Goal: Task Accomplishment & Management: Manage account settings

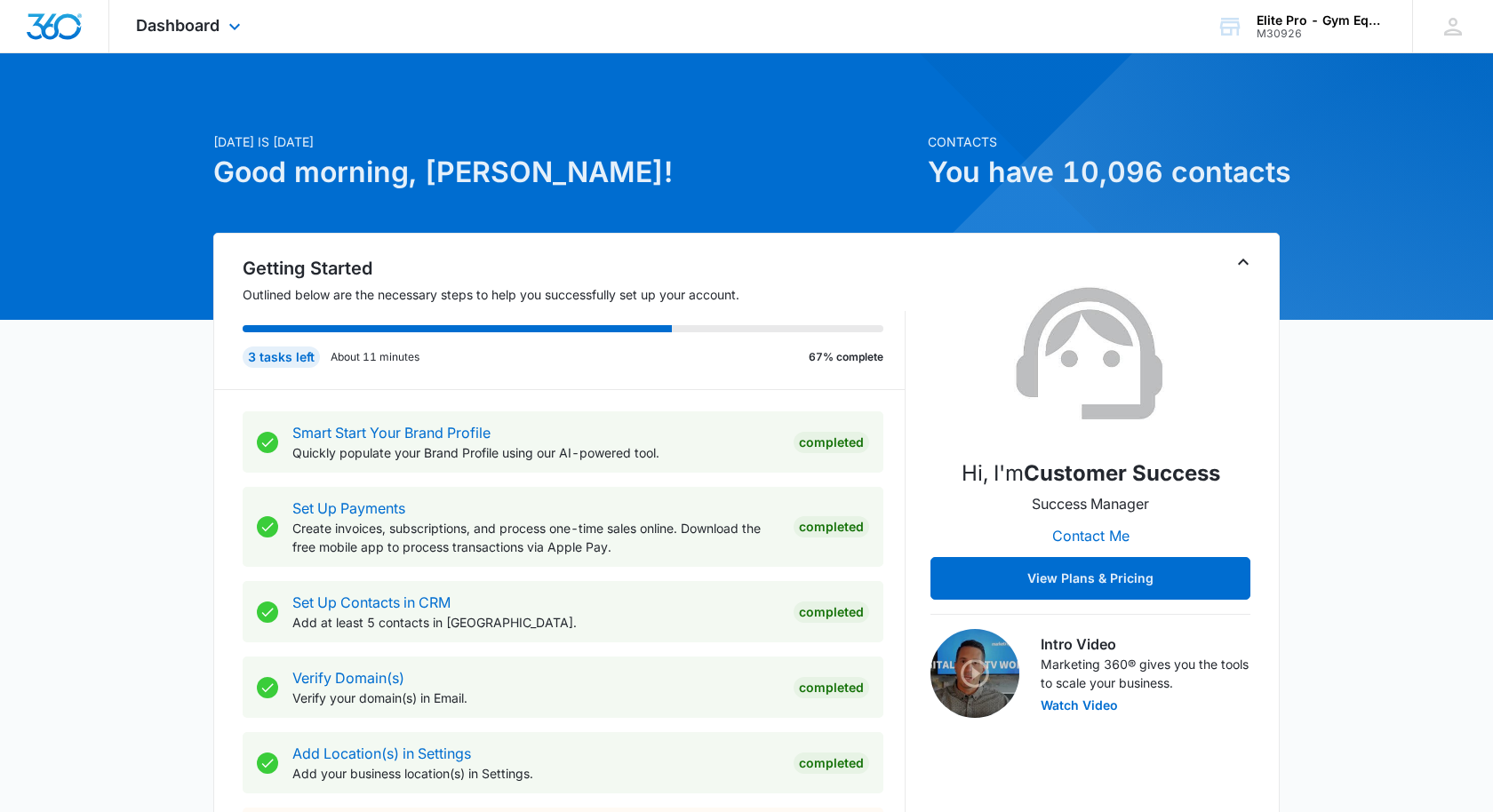
click at [66, 26] on img "Dashboard" at bounding box center [54, 27] width 57 height 27
click at [215, 26] on span "Dashboard" at bounding box center [177, 25] width 84 height 18
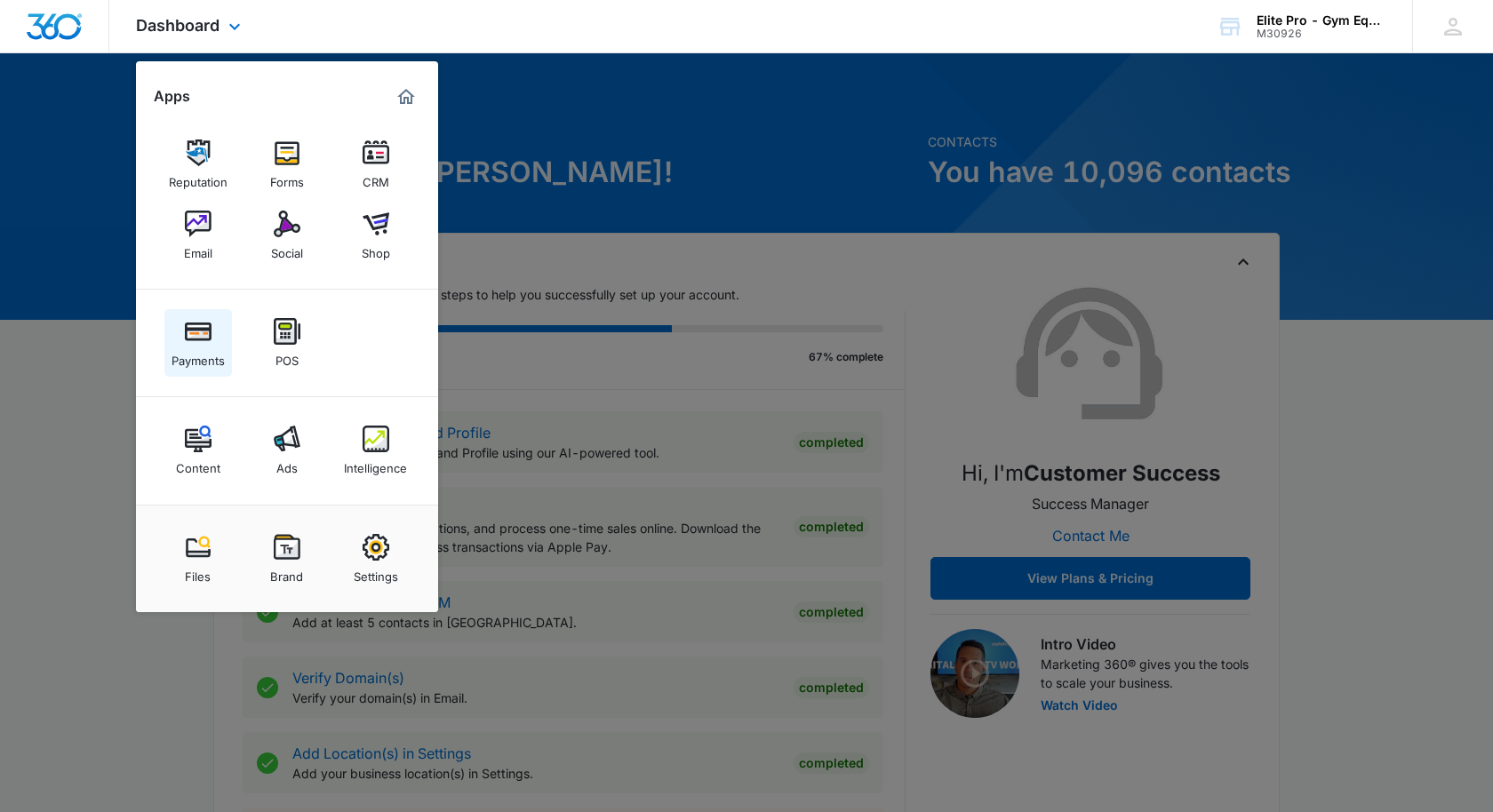
click at [194, 314] on link "Payments" at bounding box center [198, 343] width 67 height 67
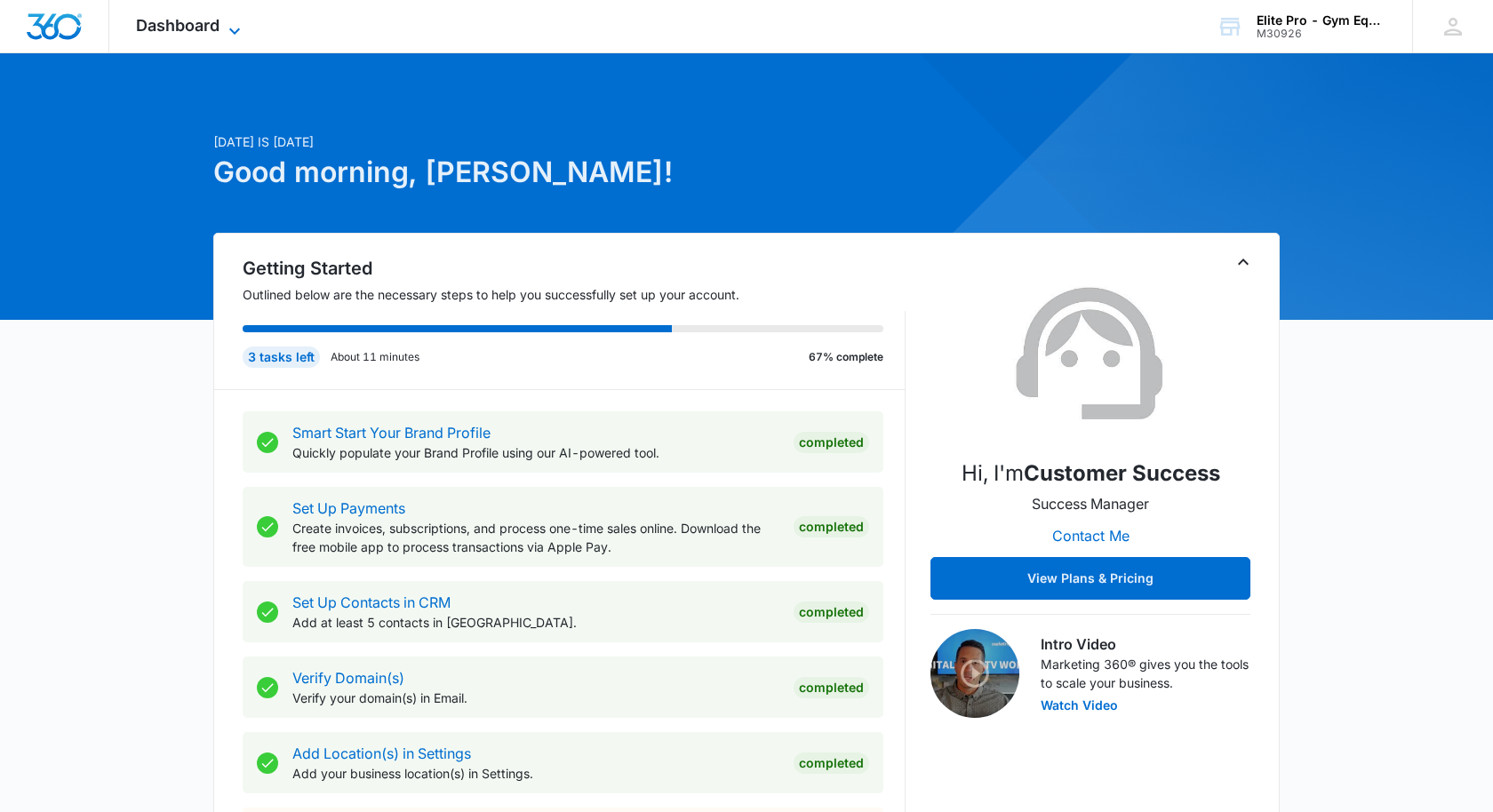
click at [190, 34] on span "Dashboard" at bounding box center [177, 25] width 84 height 18
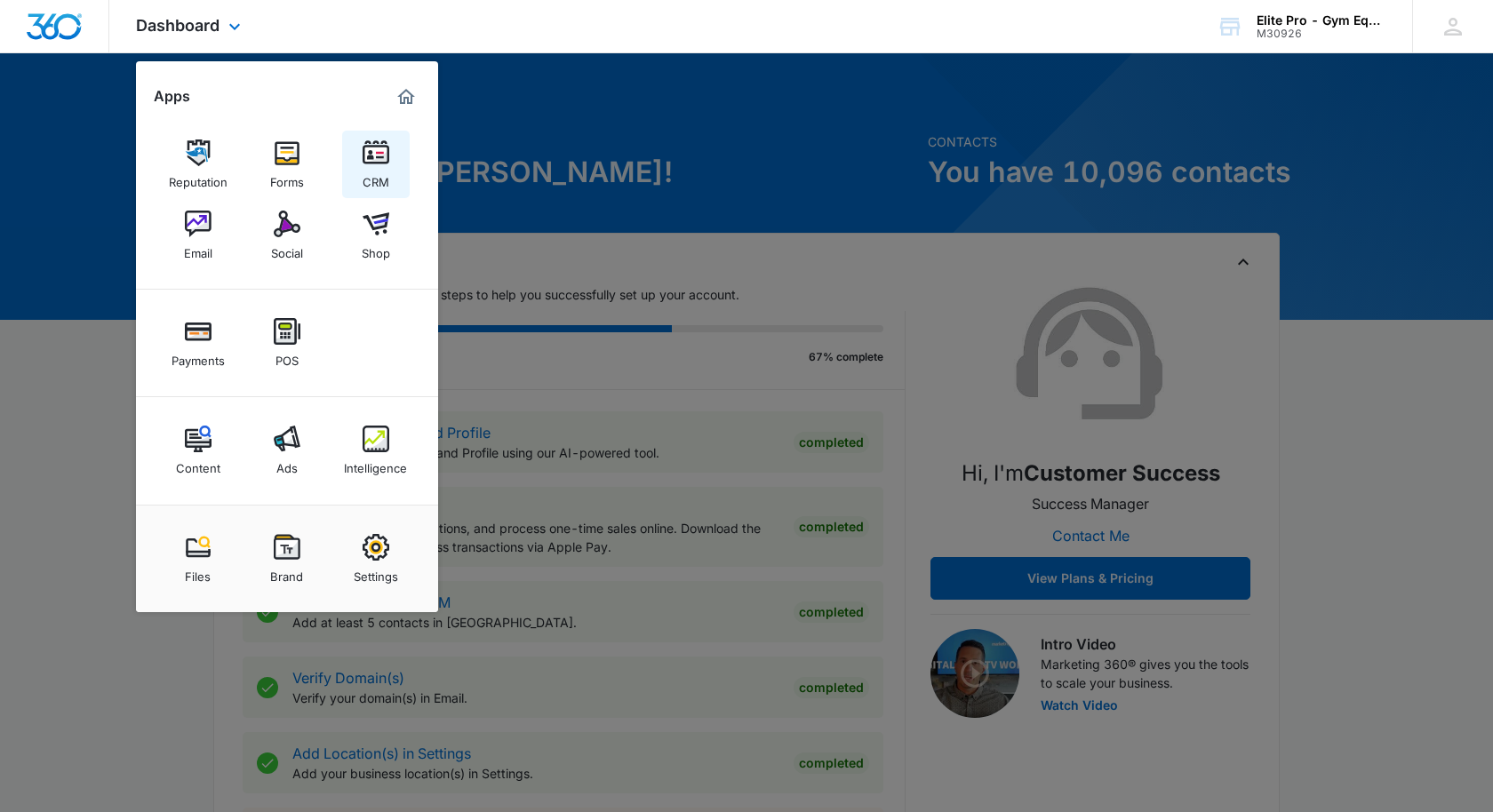
click at [374, 174] on div "CRM" at bounding box center [376, 178] width 27 height 23
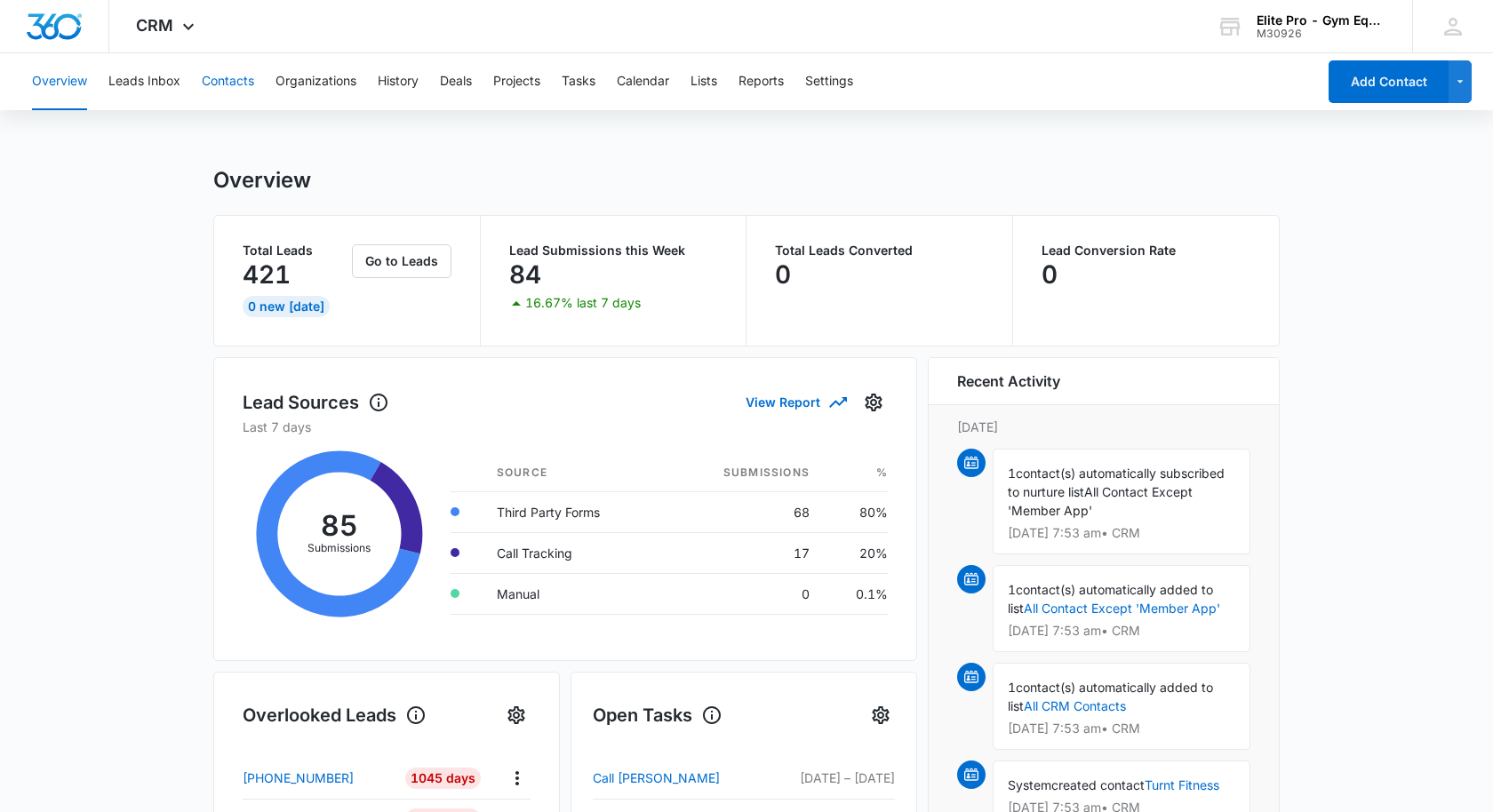
click at [228, 83] on button "Contacts" at bounding box center [228, 81] width 53 height 57
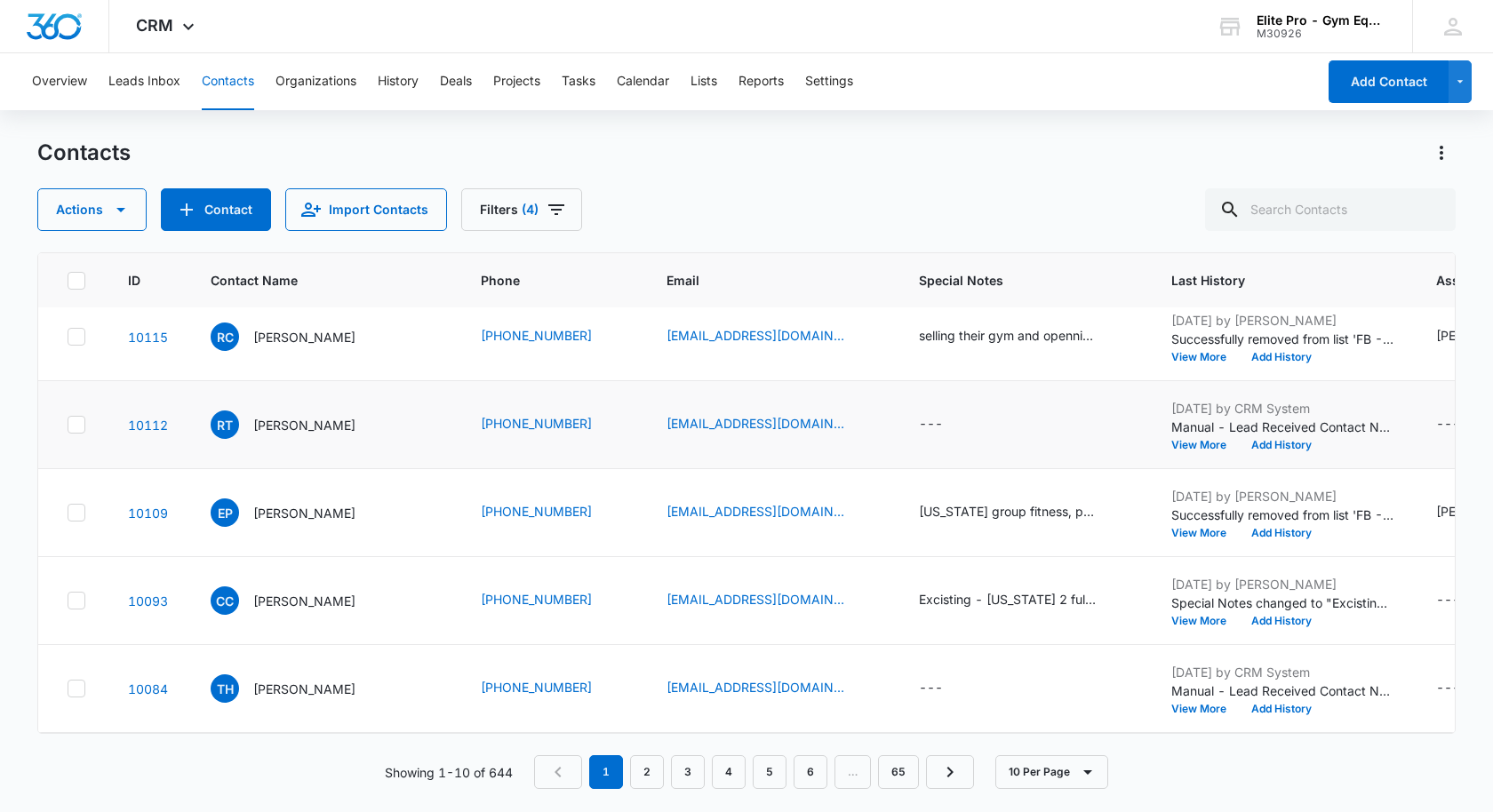
scroll to position [113, 0]
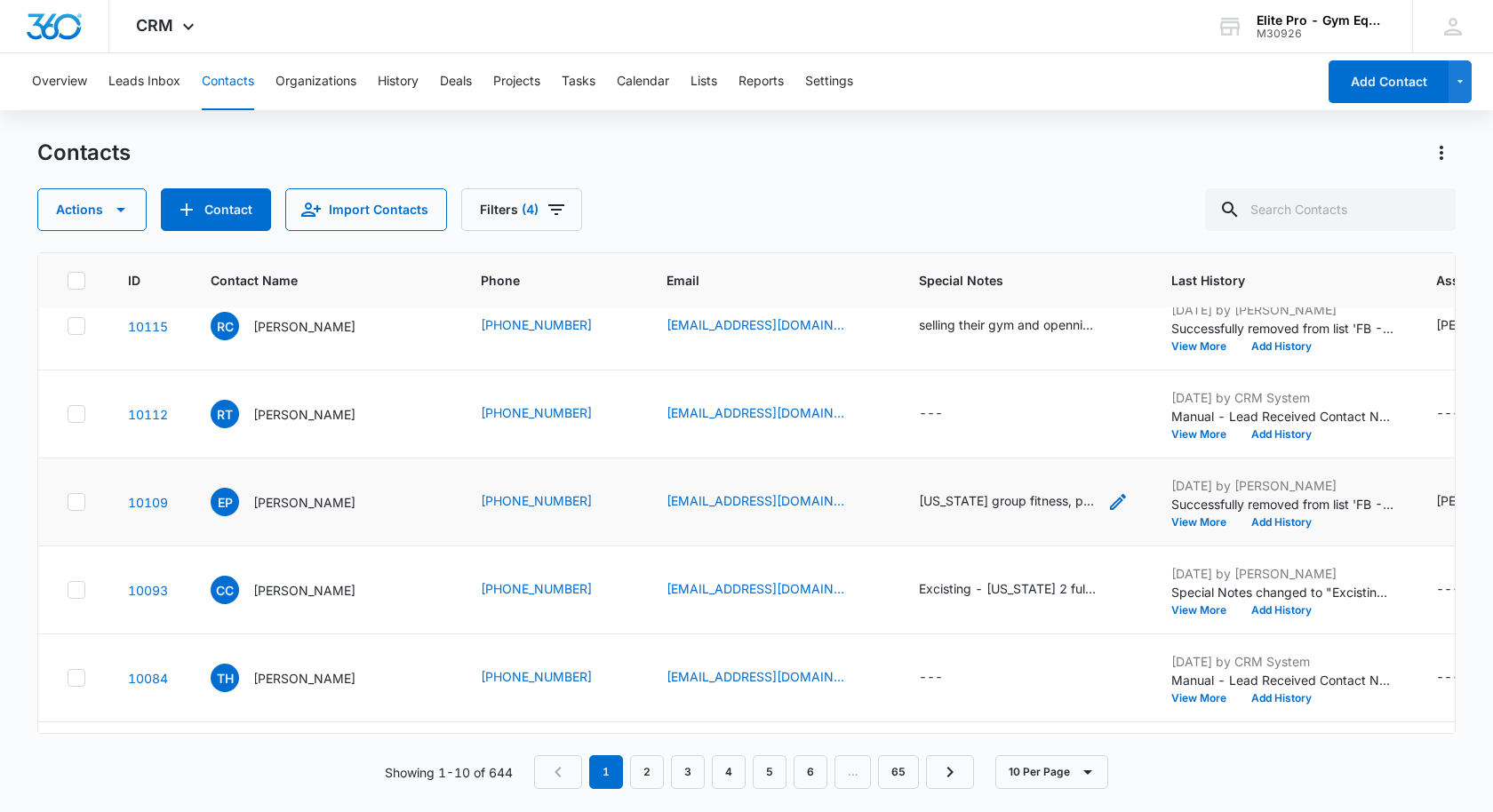
click at [1035, 492] on div "[US_STATE] group fitness, physical theraphy. Open Gym Space - 1500 3 All in One…" at bounding box center [1008, 500] width 178 height 18
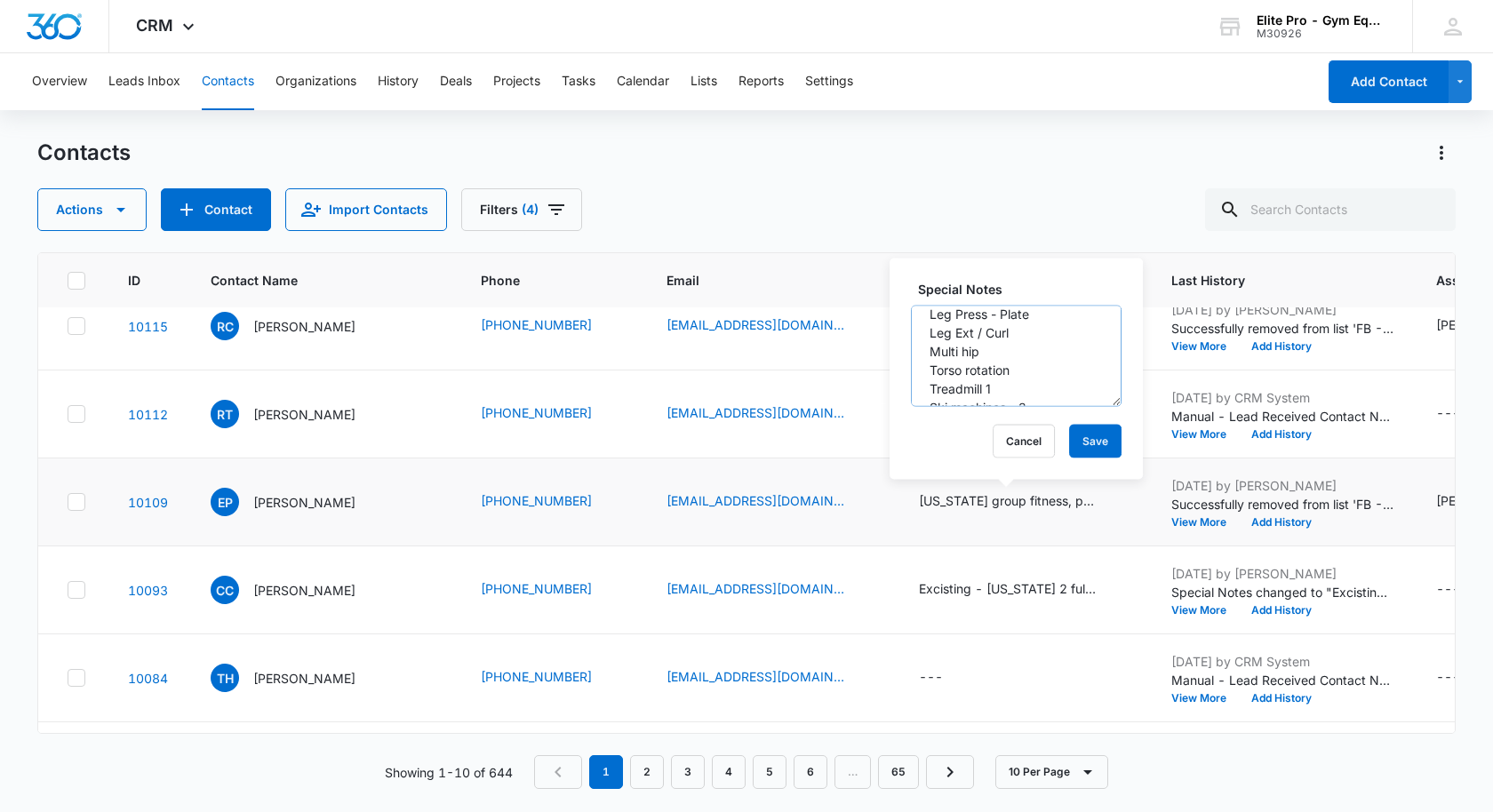
scroll to position [124, 0]
click at [71, 27] on img "Dashboard" at bounding box center [54, 27] width 57 height 27
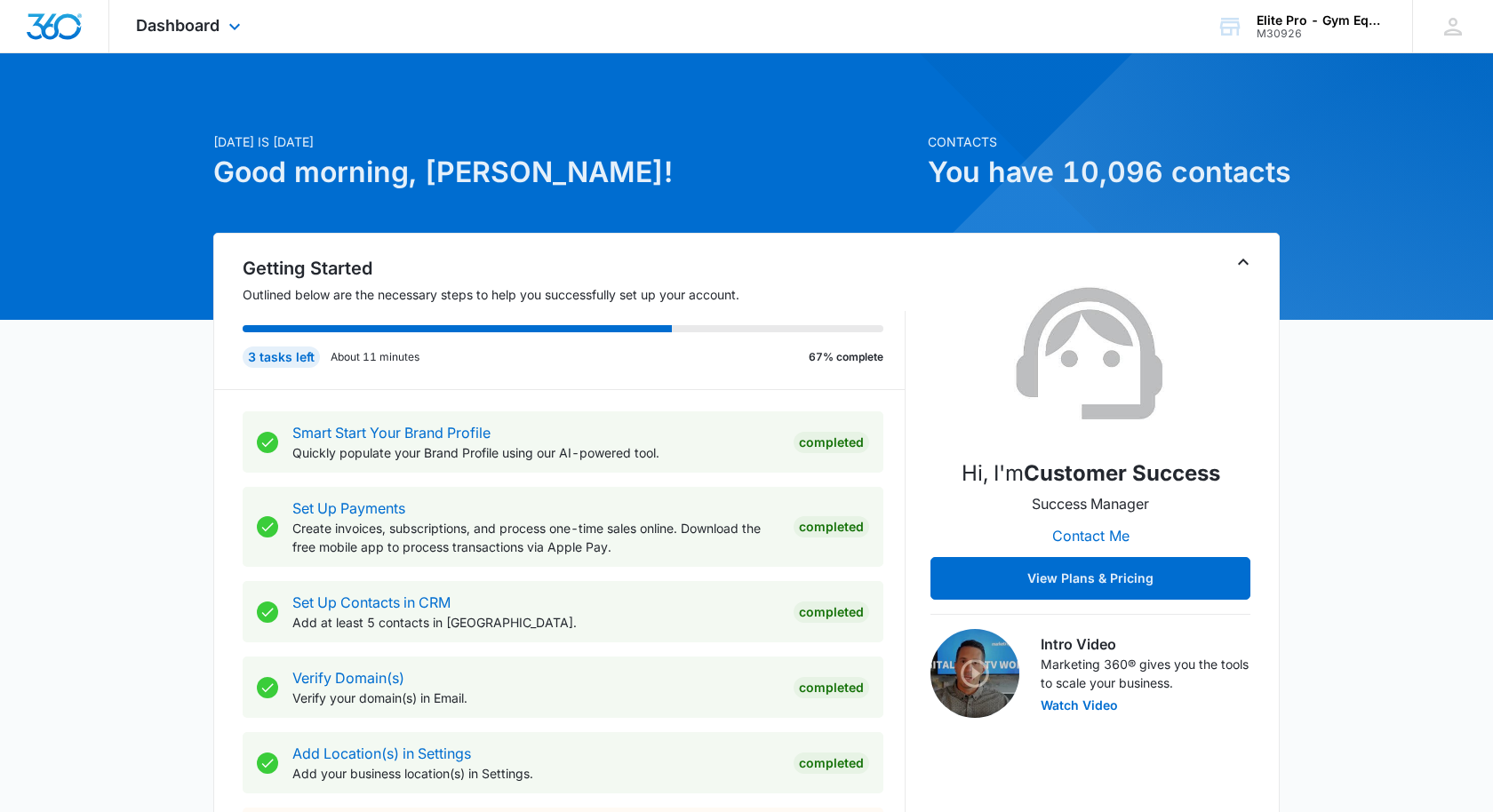
click at [59, 25] on img "Dashboard" at bounding box center [54, 27] width 57 height 27
click at [207, 25] on span "Dashboard" at bounding box center [177, 25] width 84 height 18
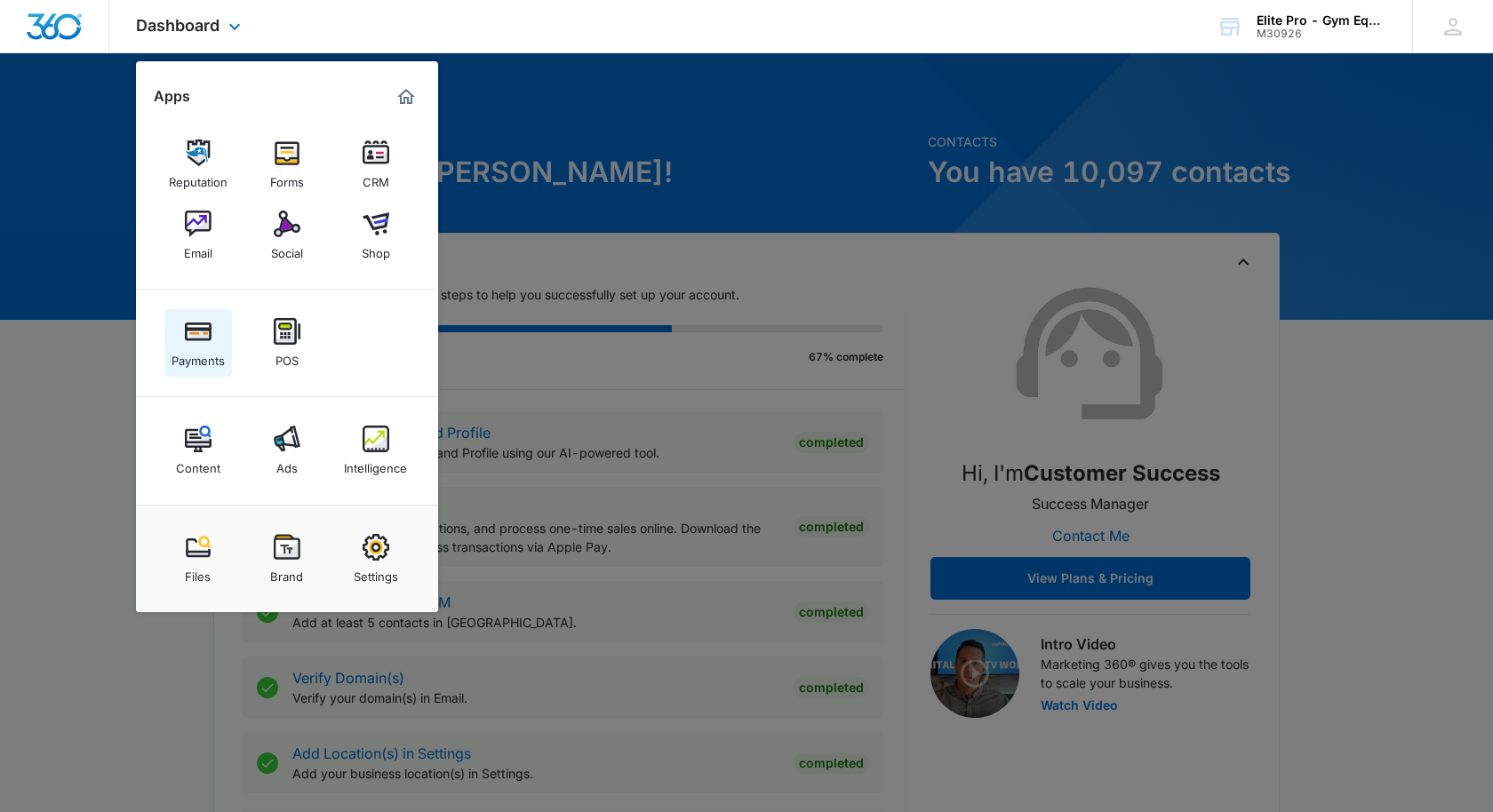
click at [198, 336] on img at bounding box center [198, 332] width 27 height 27
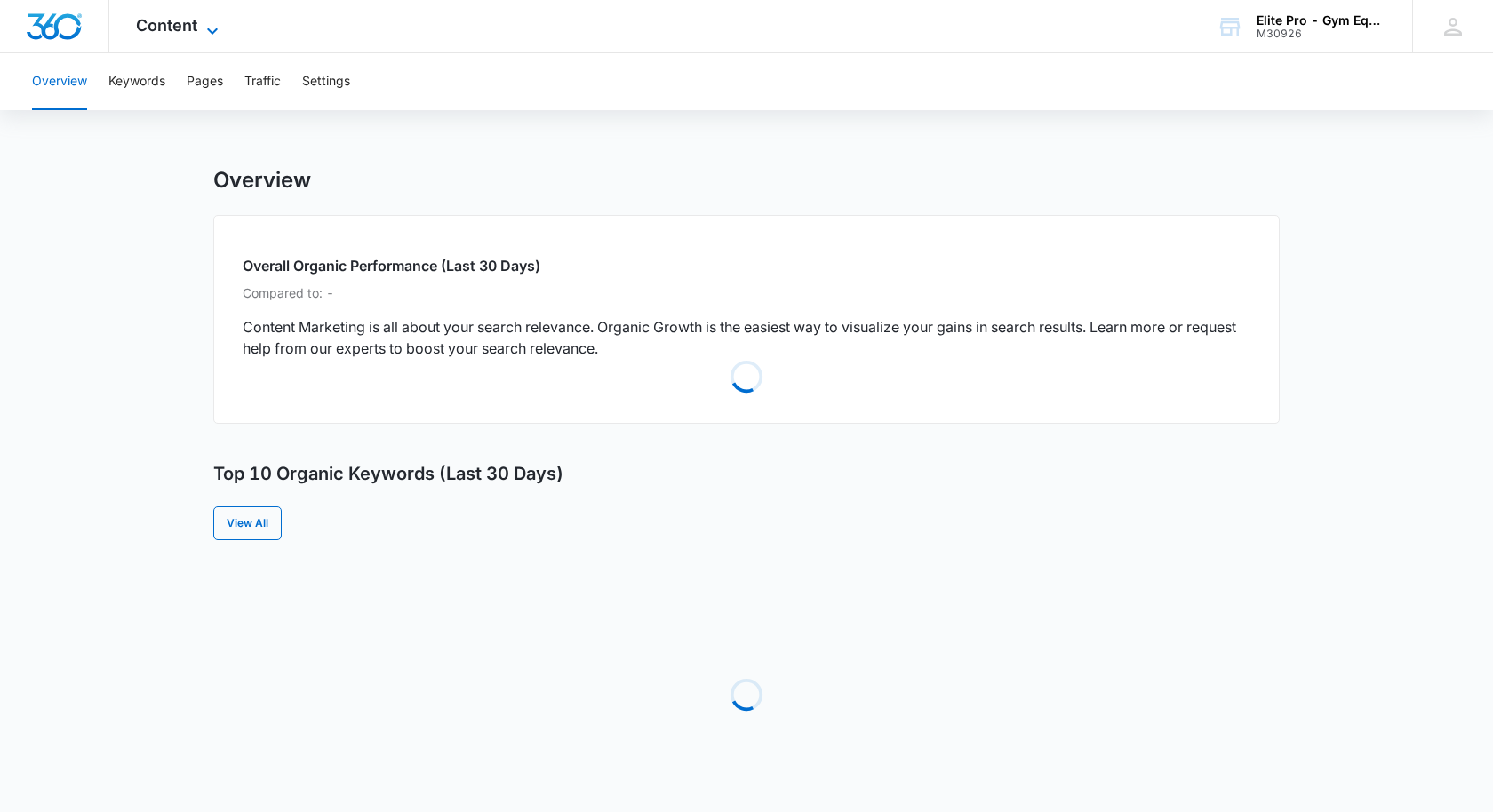
click at [192, 25] on span "Content" at bounding box center [166, 25] width 62 height 18
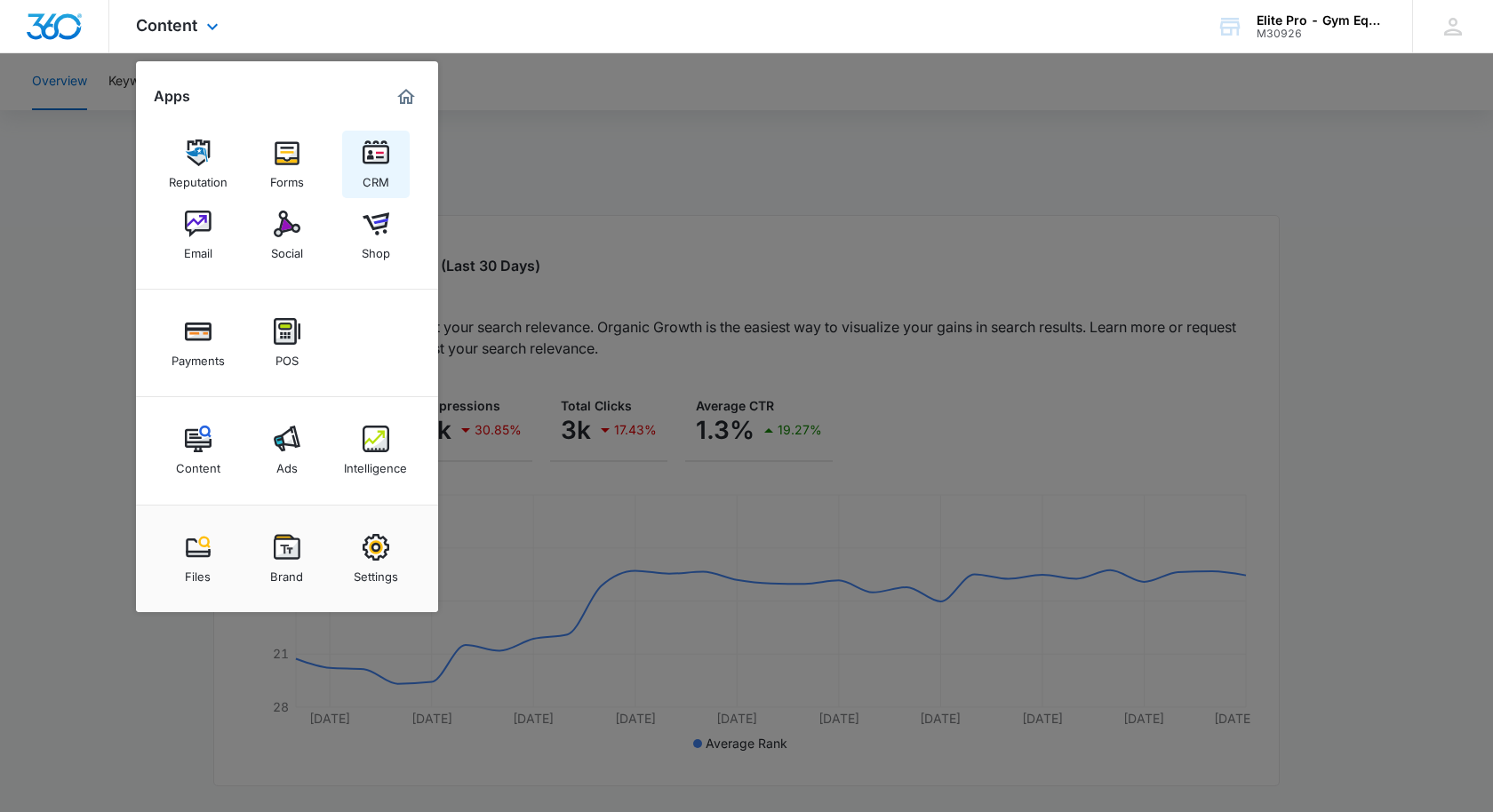
click at [386, 158] on img at bounding box center [376, 153] width 27 height 27
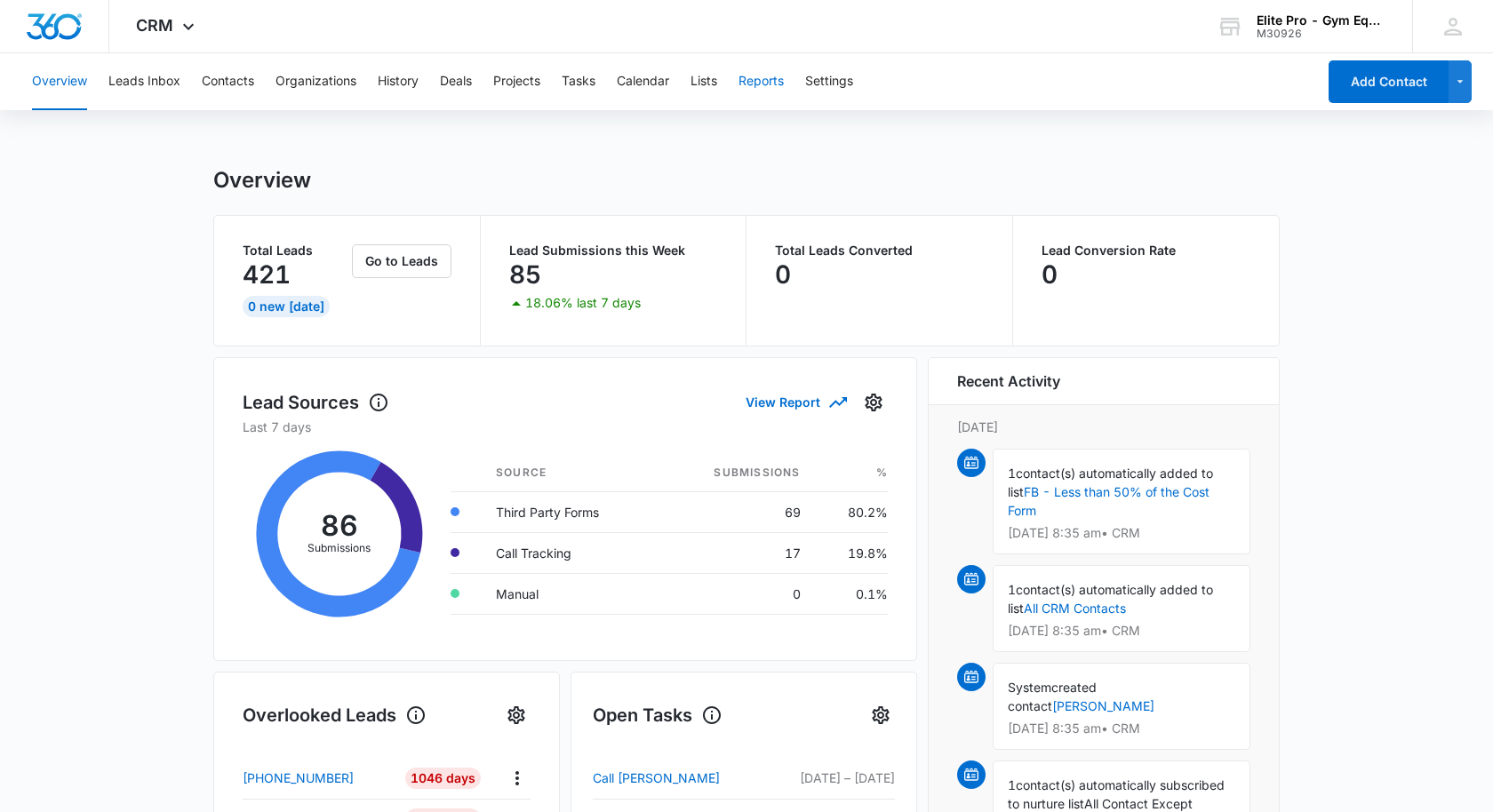
click at [778, 80] on button "Reports" at bounding box center [760, 81] width 45 height 57
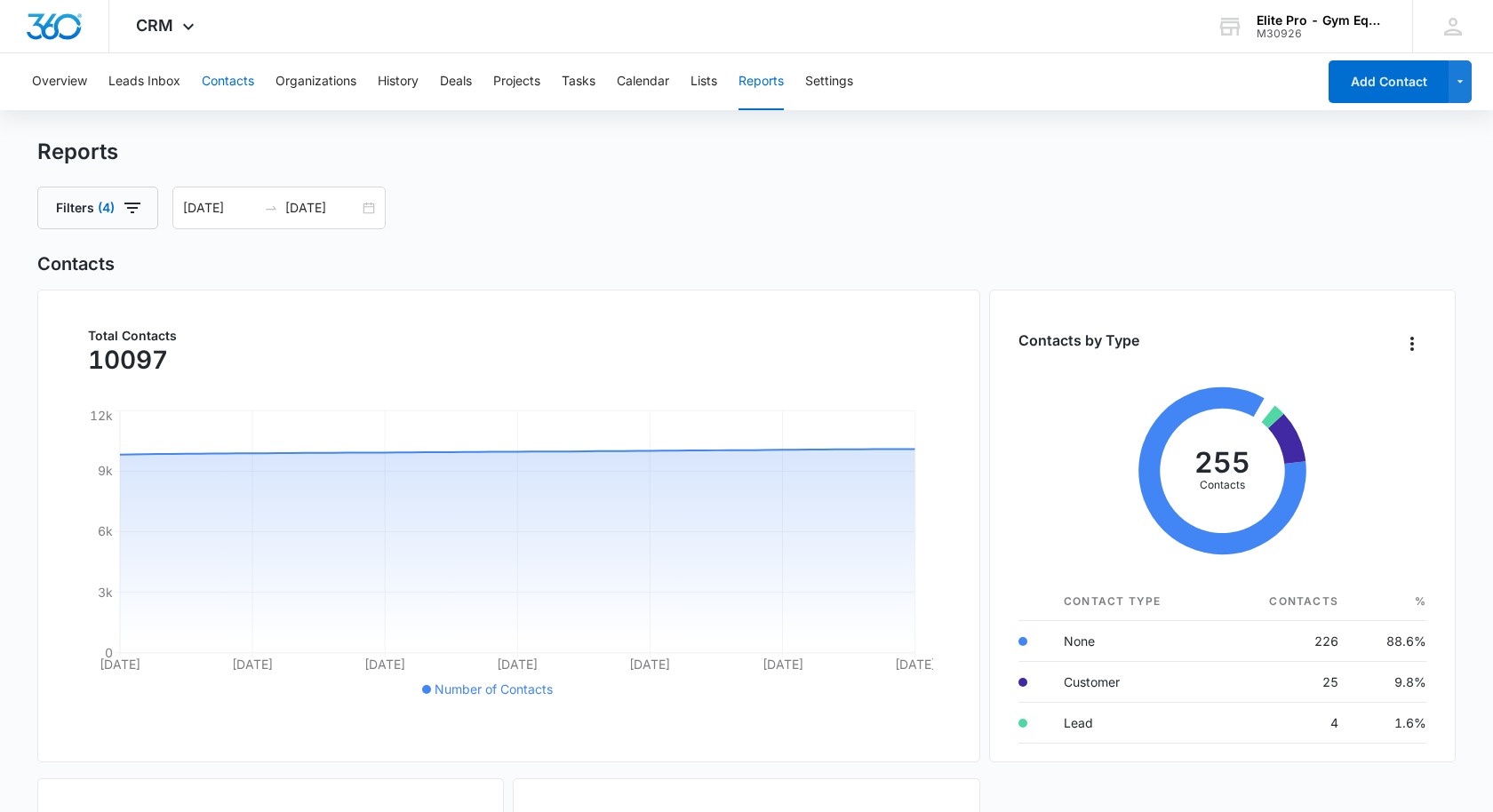
click at [227, 81] on button "Contacts" at bounding box center [228, 81] width 53 height 57
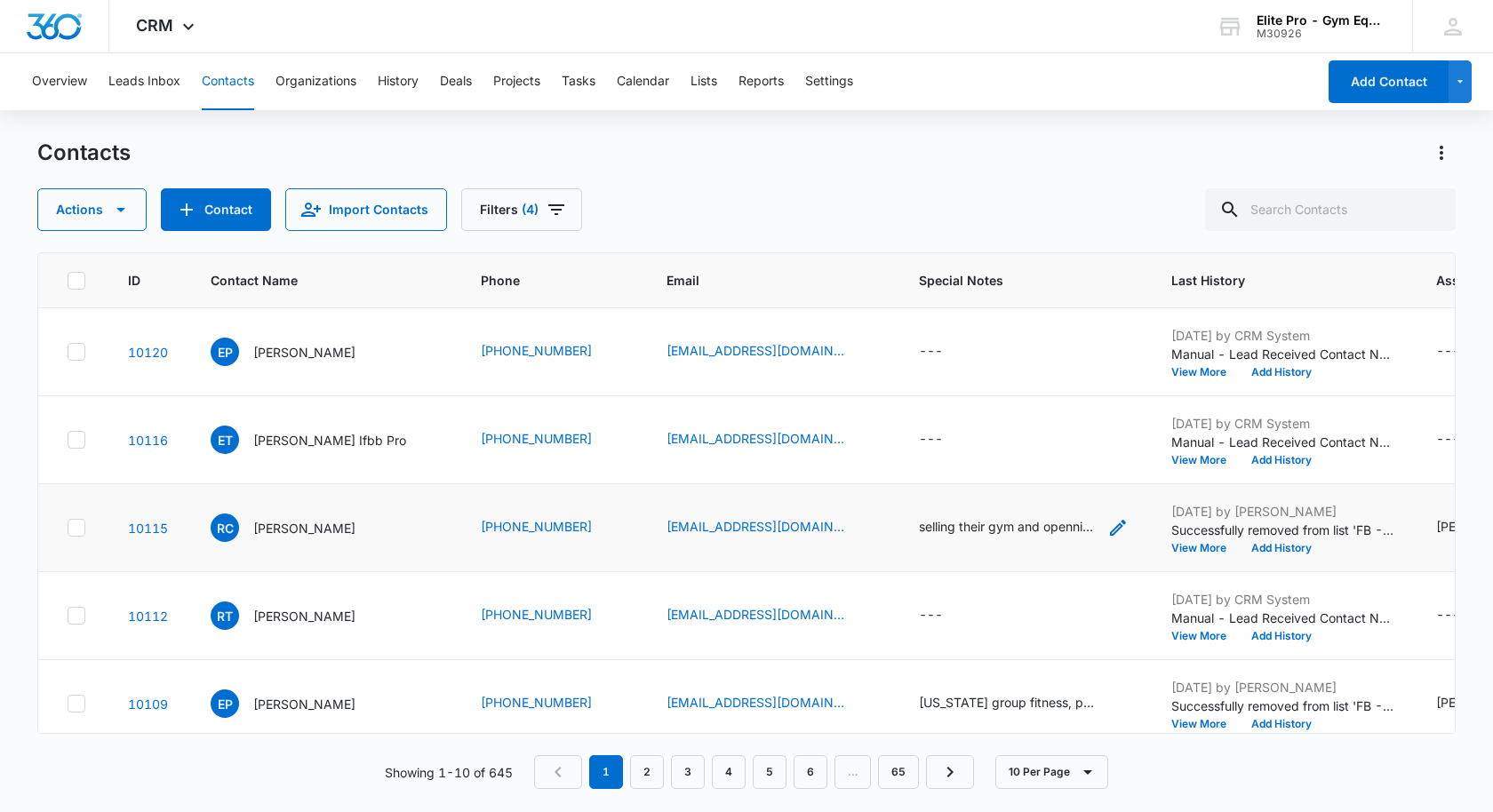
click at [1016, 522] on div "selling their gym and openning a new one in another Town. currently looking for…" at bounding box center [1008, 526] width 178 height 18
click at [1001, 607] on div "---" at bounding box center [1024, 616] width 210 height 21
click at [1001, 701] on div "[US_STATE] group fitness, physical theraphy. Open Gym Space - 1500 3 All in One…" at bounding box center [1008, 701] width 178 height 18
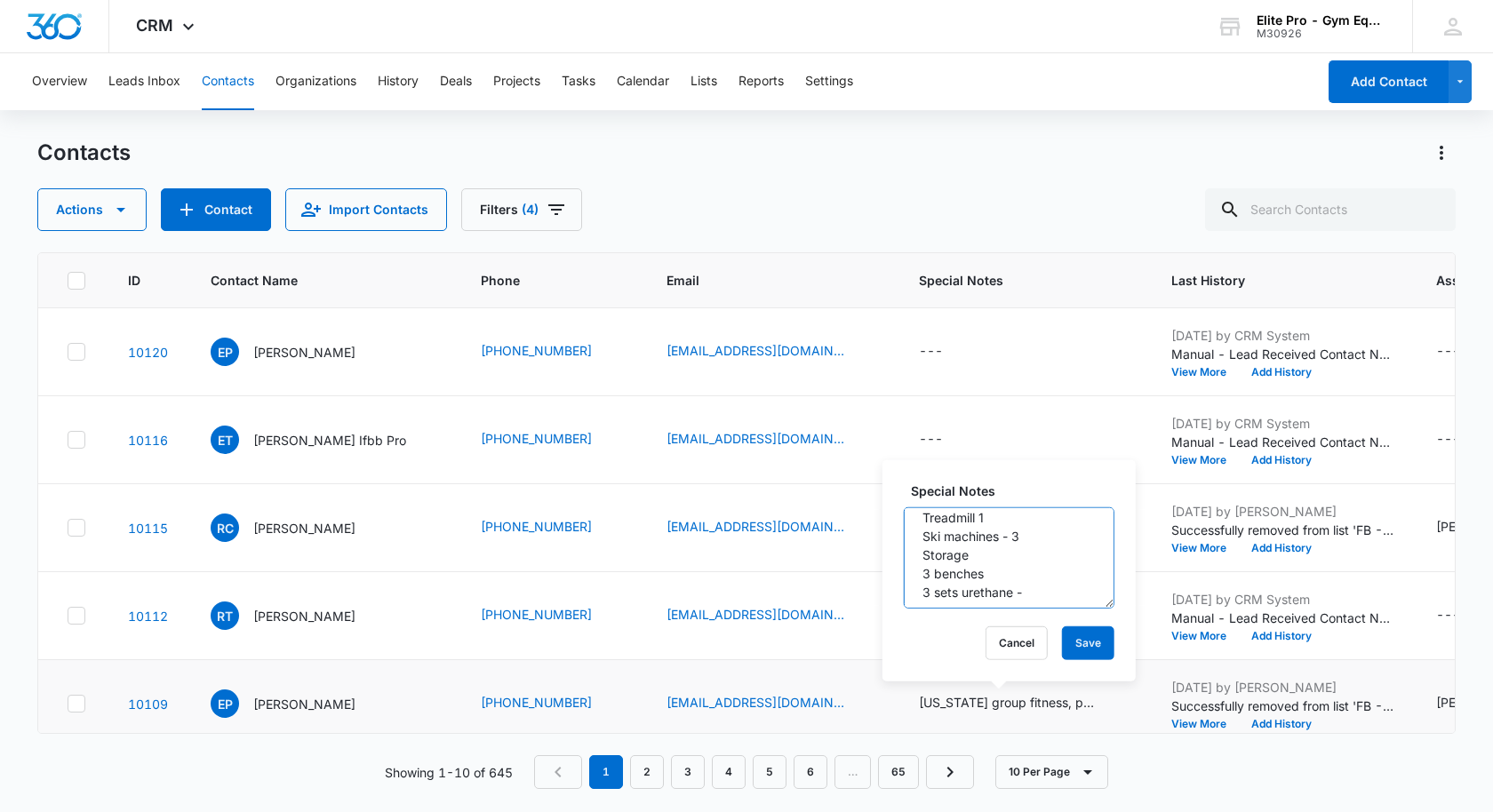
click at [1016, 595] on textarea "[US_STATE] group fitness, physical theraphy. Open Gym Space - 1500 3 All in One…" at bounding box center [1008, 557] width 211 height 101
type textarea "Colorado group fitness, physical theraphy. Open Gym Space - 1500 3 All in One L…"
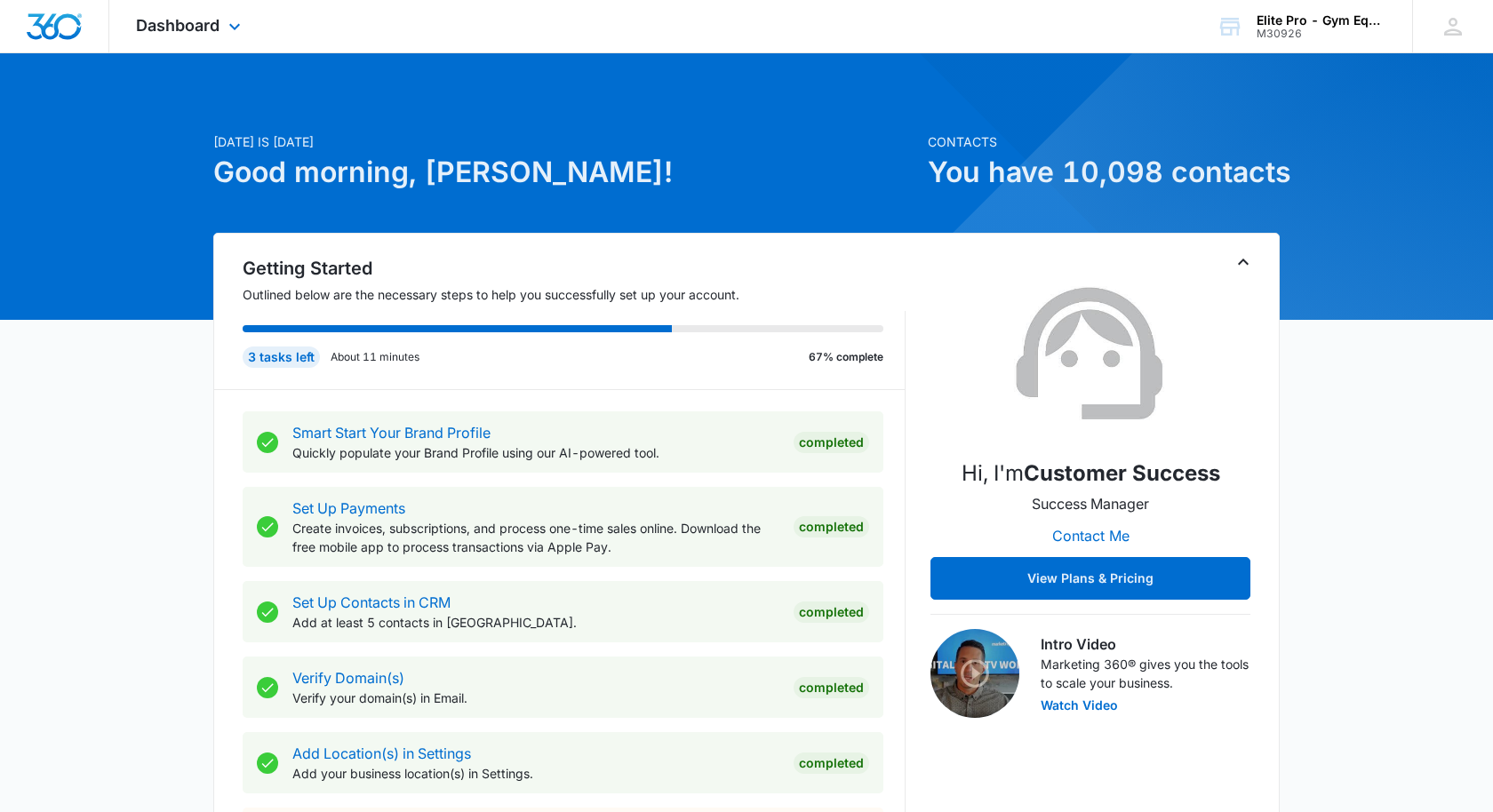
click at [204, 35] on div "Dashboard Apps Reputation Forms CRM Email Social Shop Payments POS Content Ads …" at bounding box center [190, 26] width 162 height 53
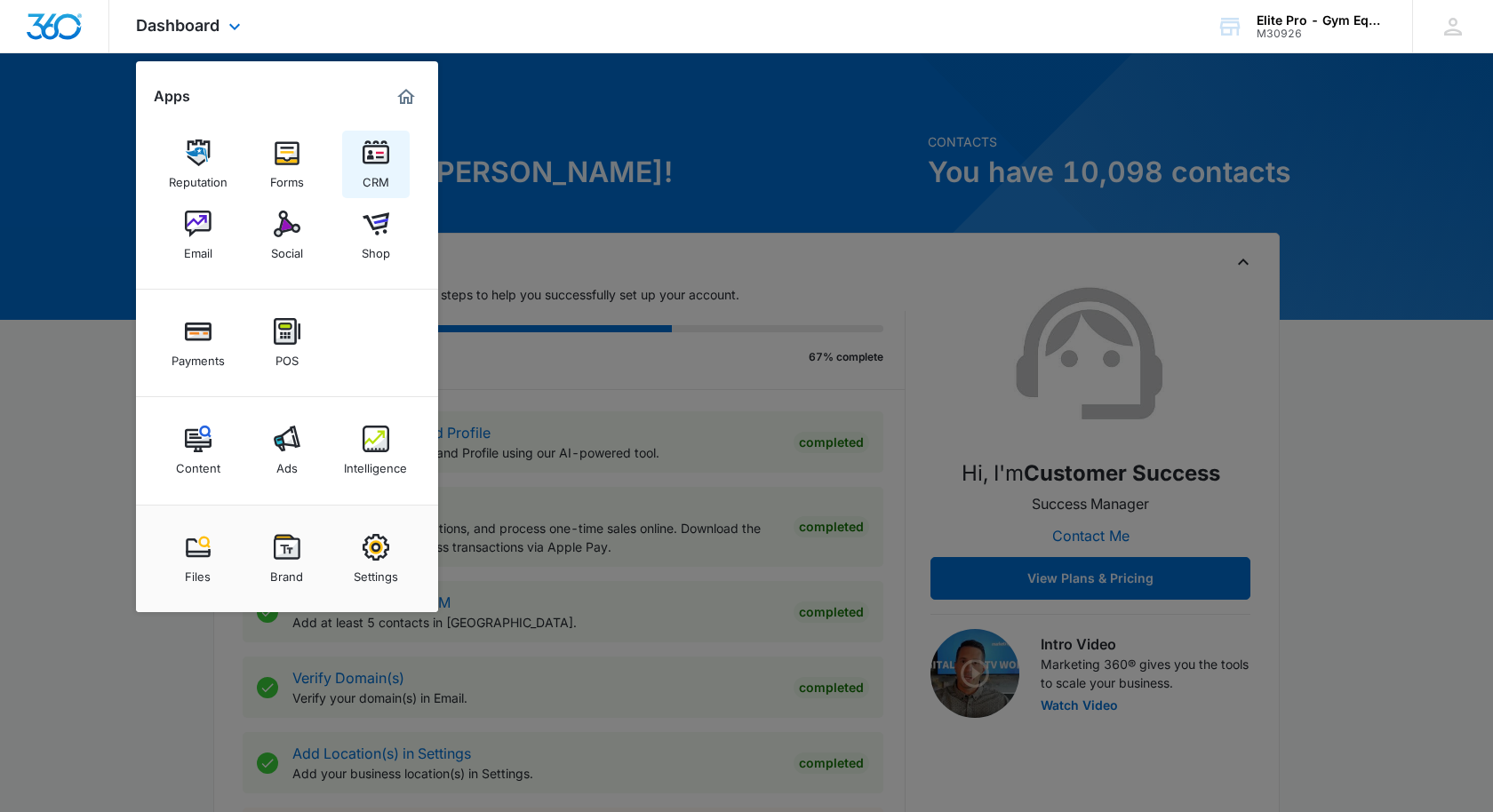
click at [384, 153] on img at bounding box center [376, 153] width 27 height 27
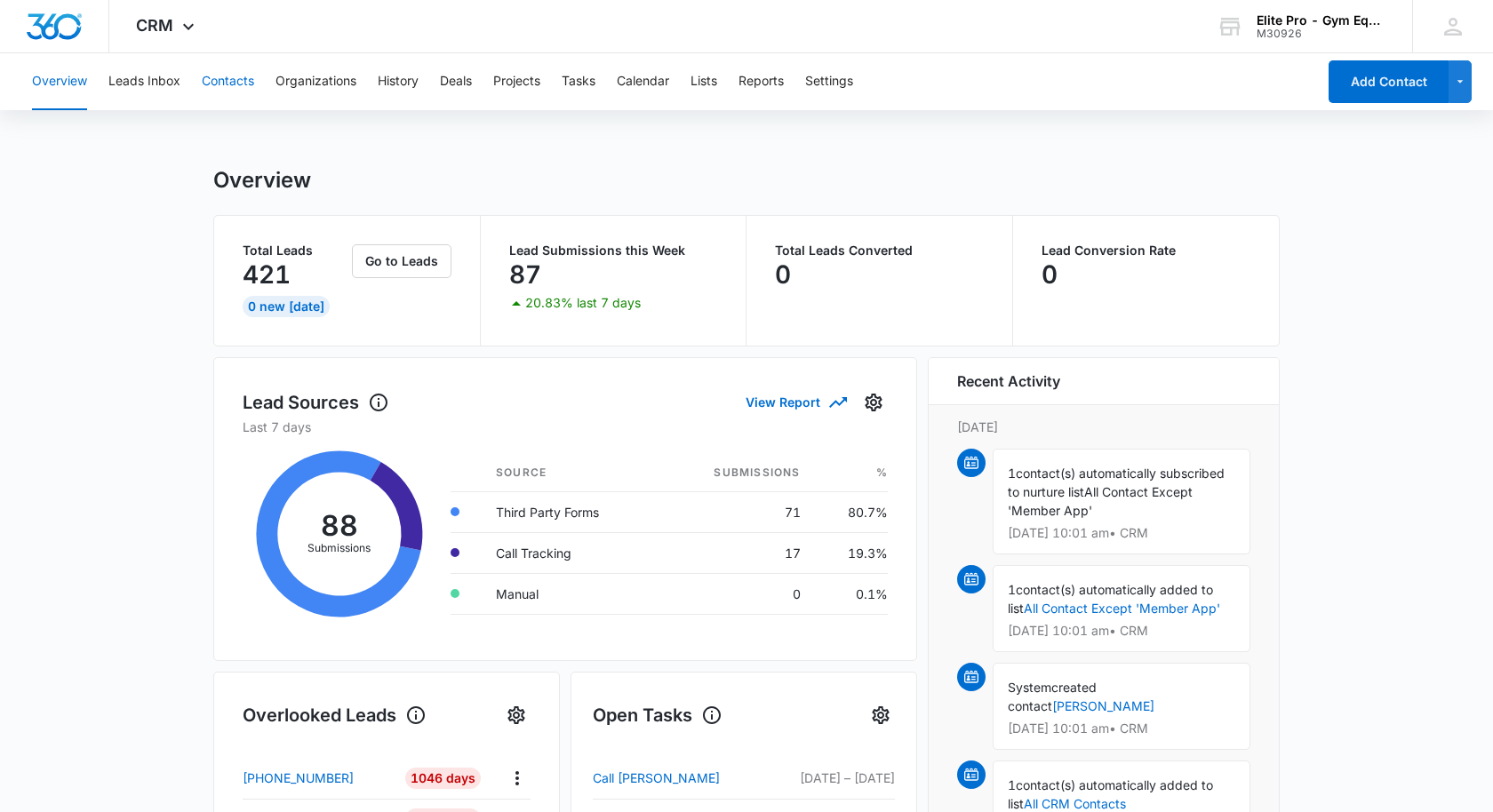
click at [223, 80] on button "Contacts" at bounding box center [228, 81] width 53 height 57
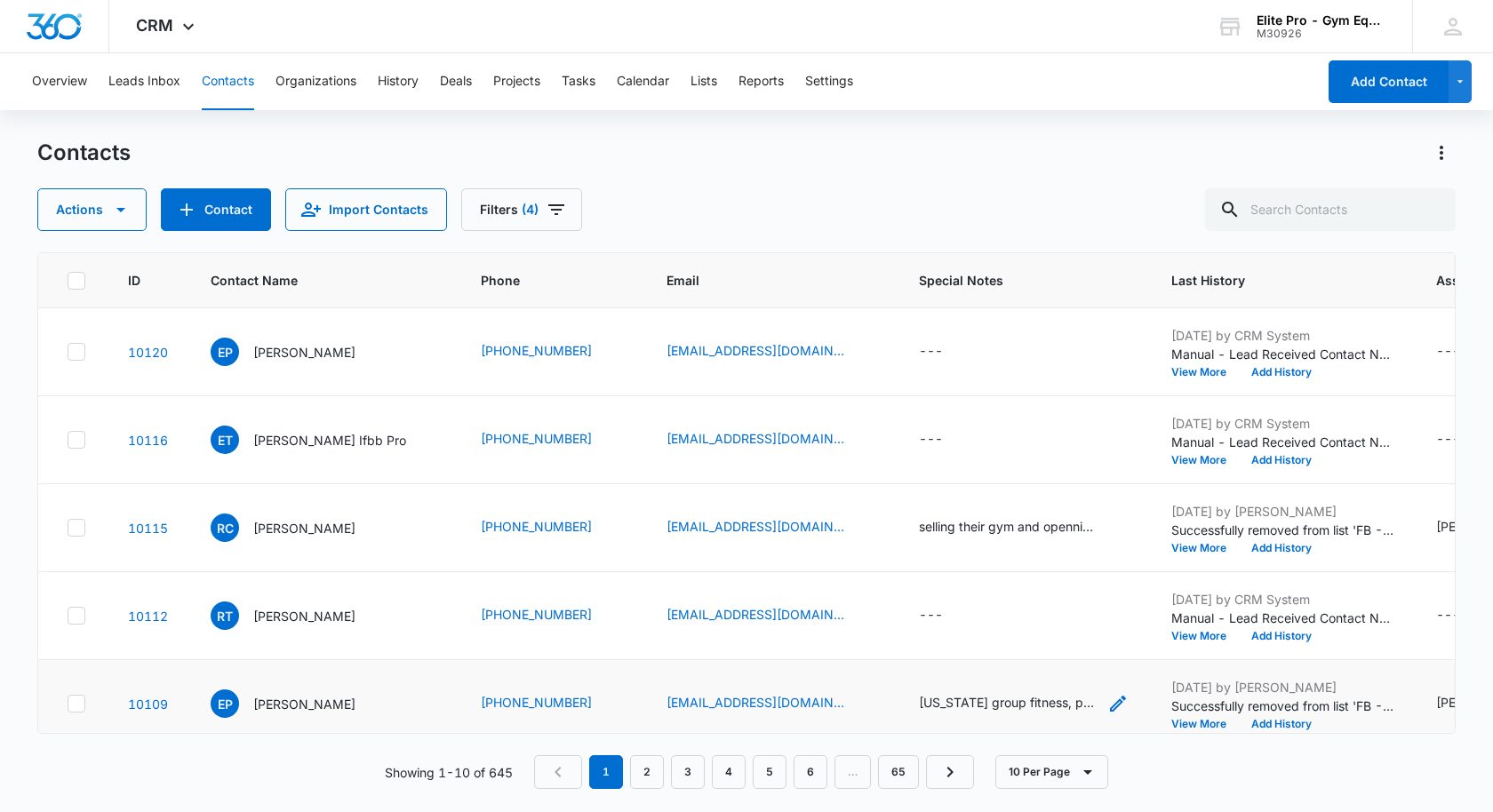
click at [997, 701] on div "[US_STATE] group fitness, physical theraphy. Open Gym Space - 1500 3 All in One…" at bounding box center [1008, 701] width 178 height 18
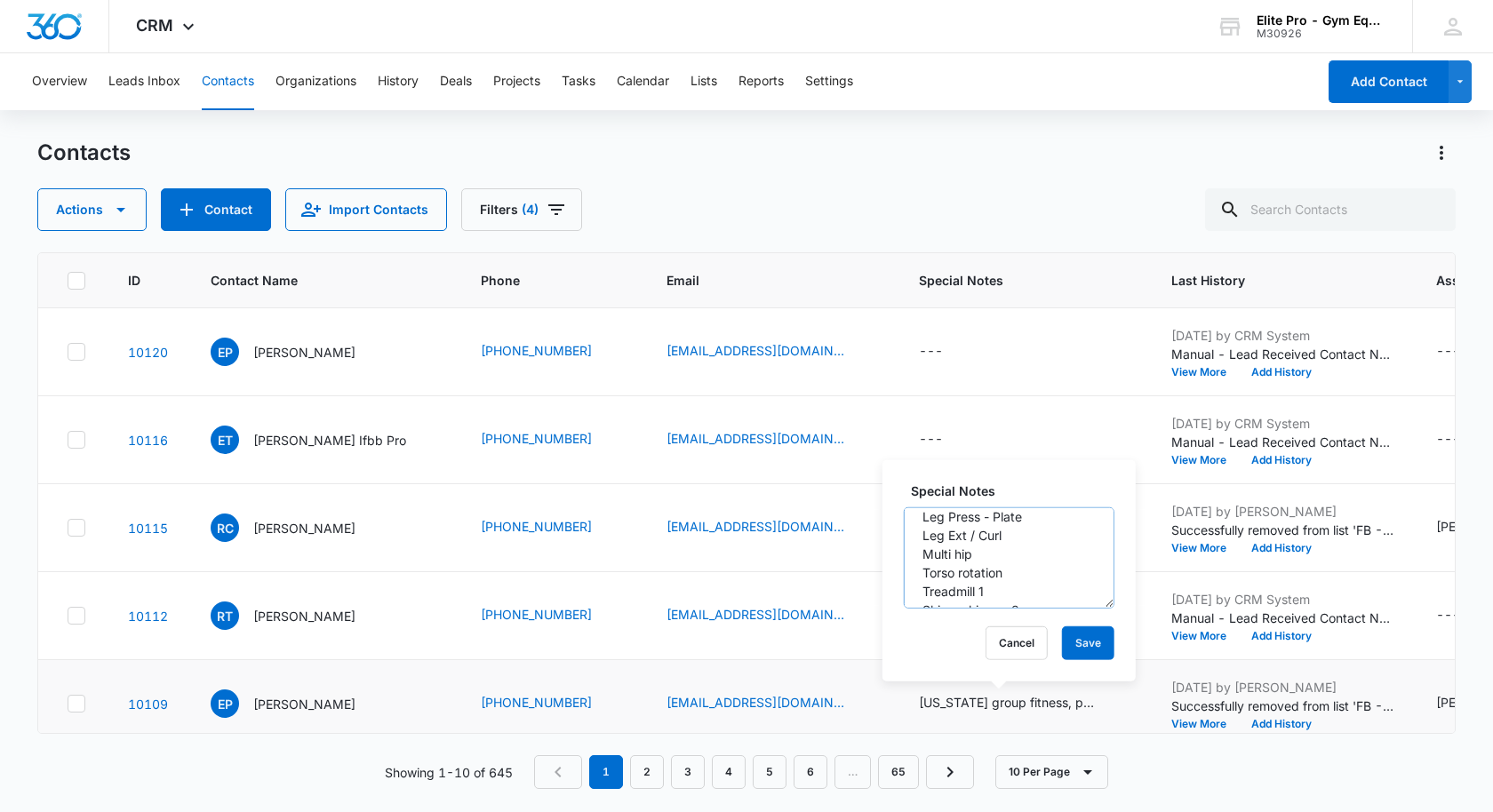
scroll to position [134, 0]
